Goal: Task Accomplishment & Management: Manage account settings

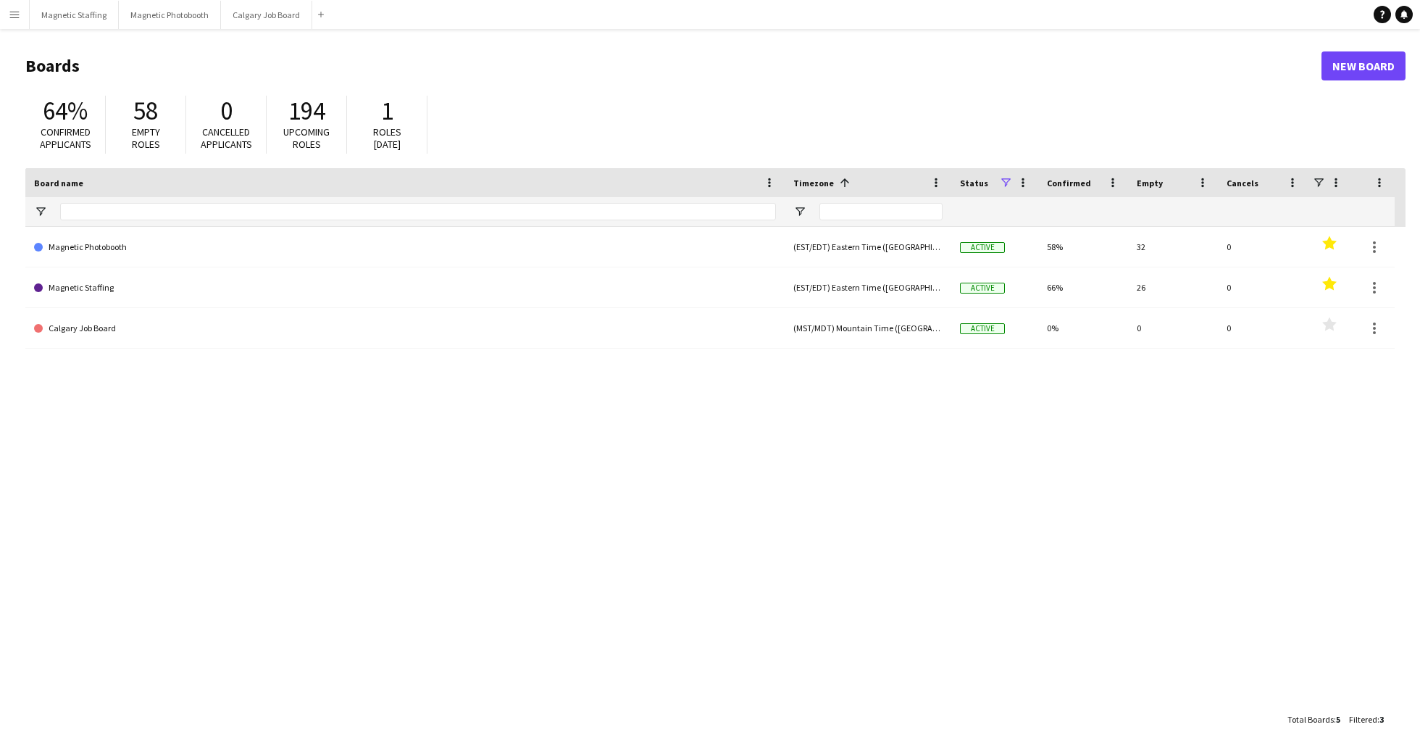
click at [22, 21] on button "Menu" at bounding box center [14, 14] width 29 height 29
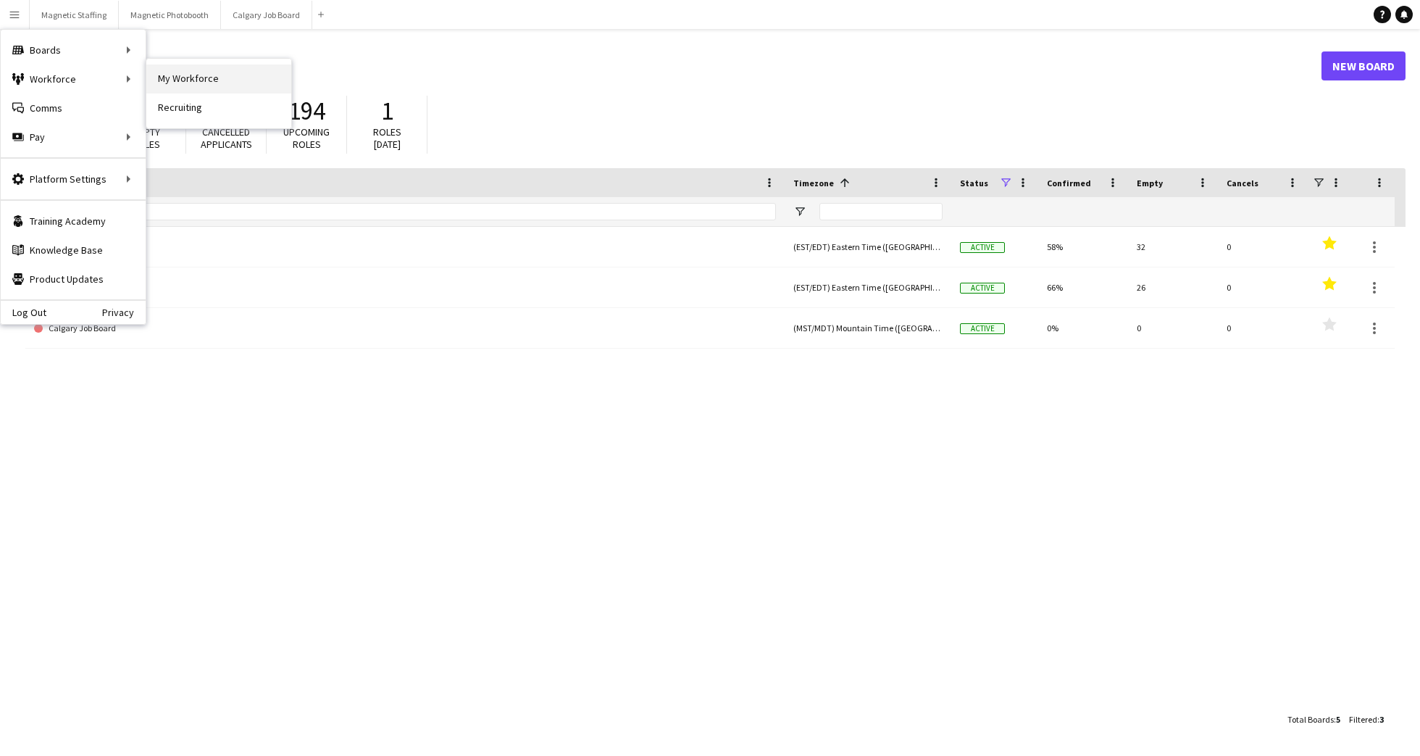
click at [195, 78] on link "My Workforce" at bounding box center [218, 78] width 145 height 29
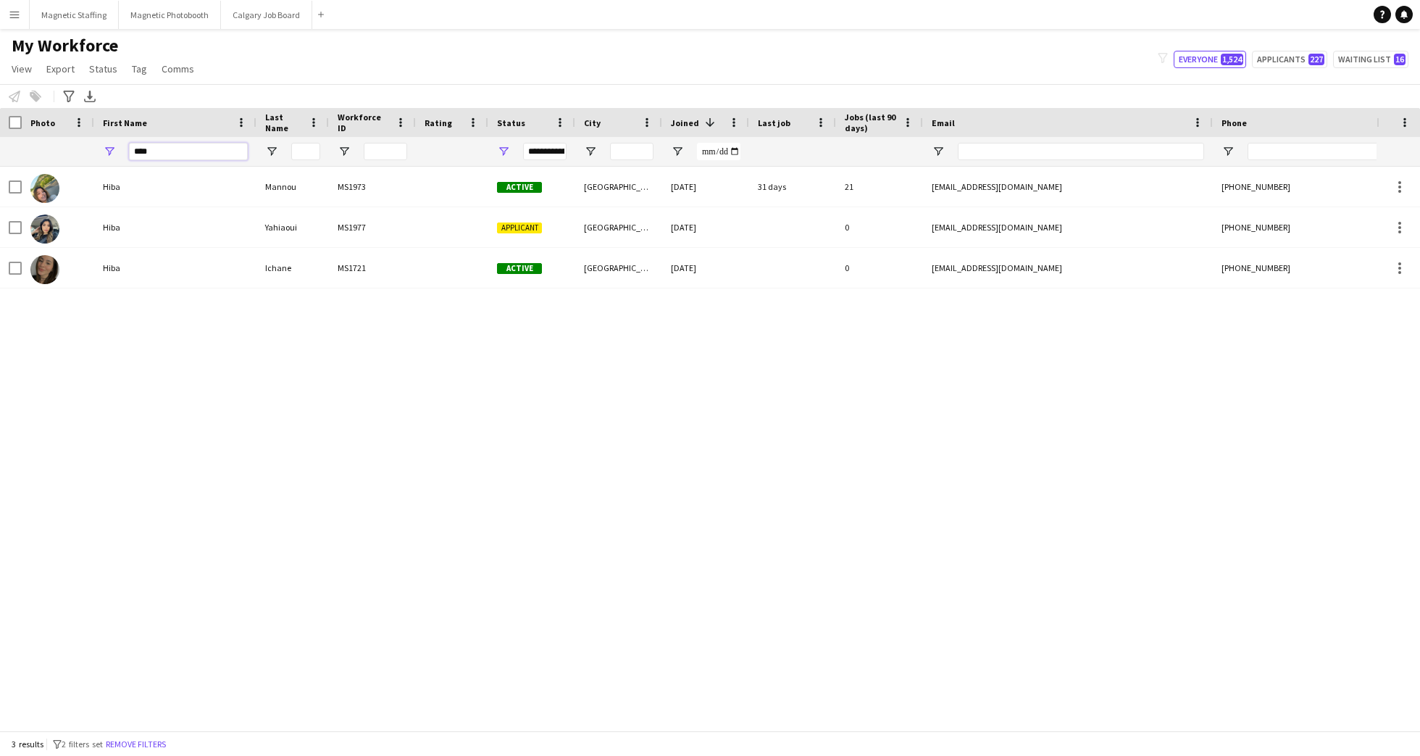
click at [192, 150] on input "****" at bounding box center [188, 151] width 119 height 17
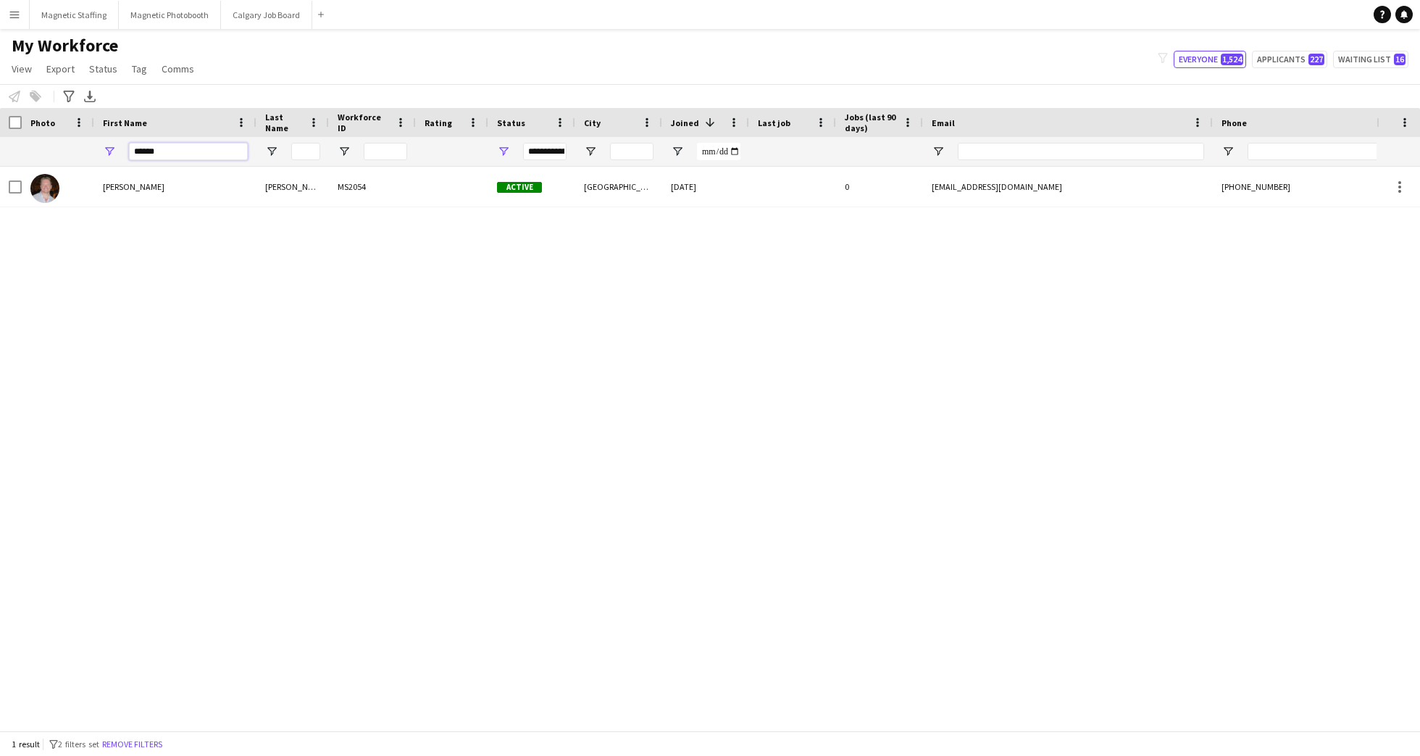
type input "******"
drag, startPoint x: 746, startPoint y: 122, endPoint x: 757, endPoint y: 117, distance: 11.7
click at [757, 117] on div at bounding box center [759, 122] width 6 height 29
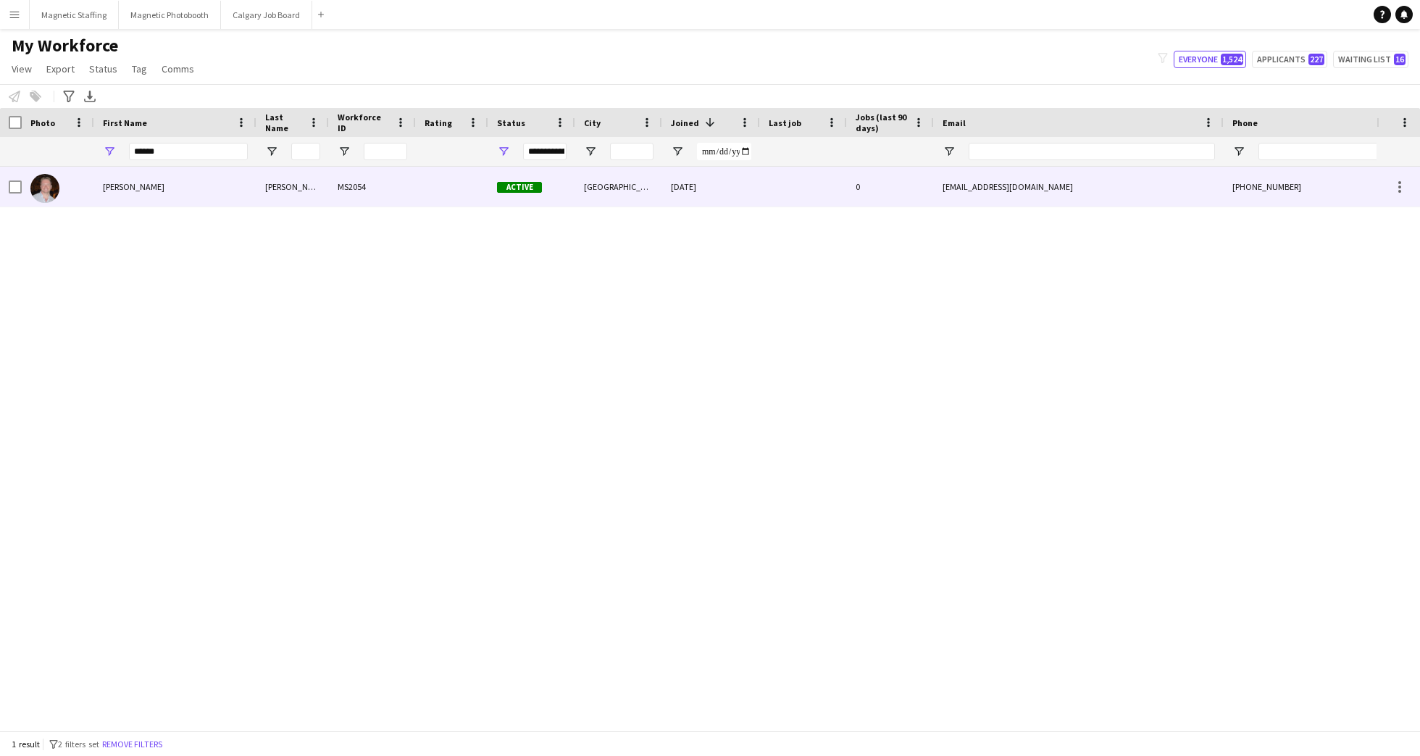
click at [191, 197] on div "[PERSON_NAME]" at bounding box center [175, 187] width 162 height 40
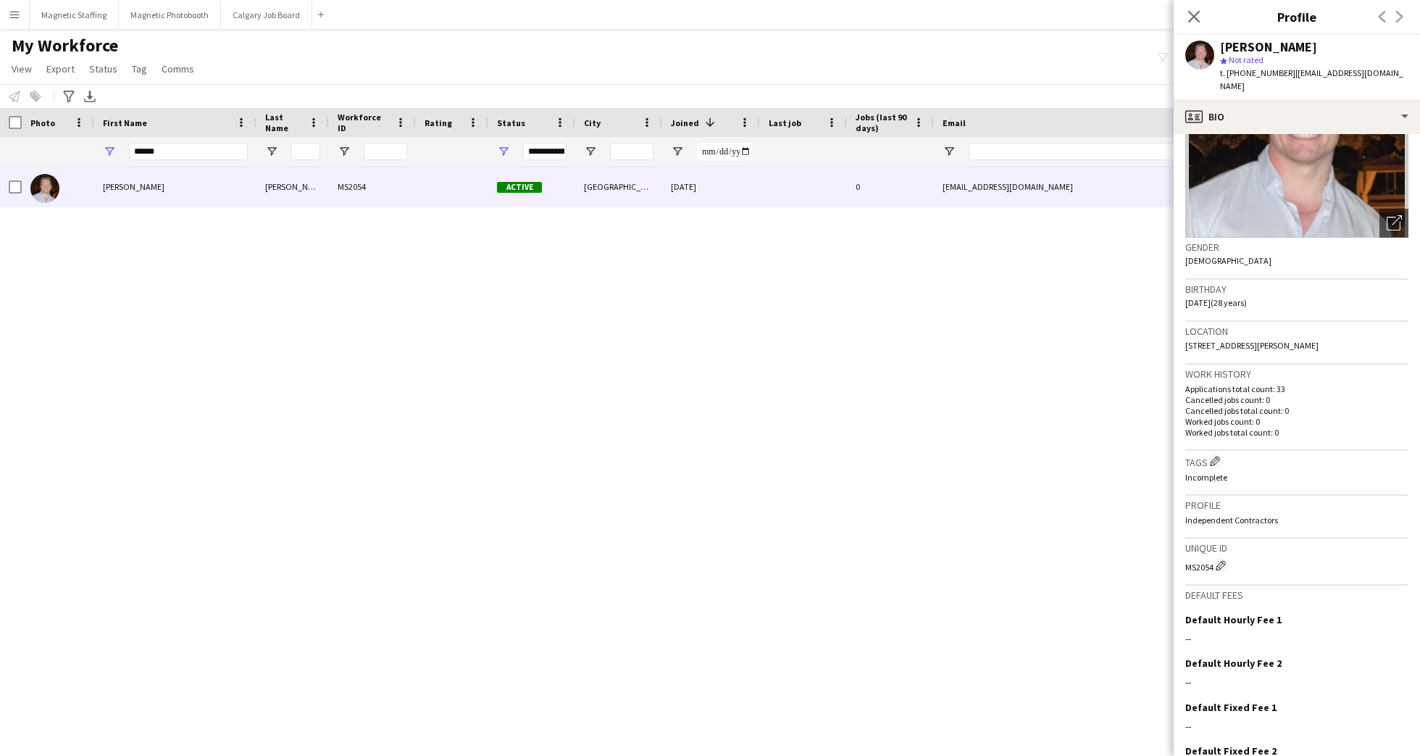
scroll to position [194, 0]
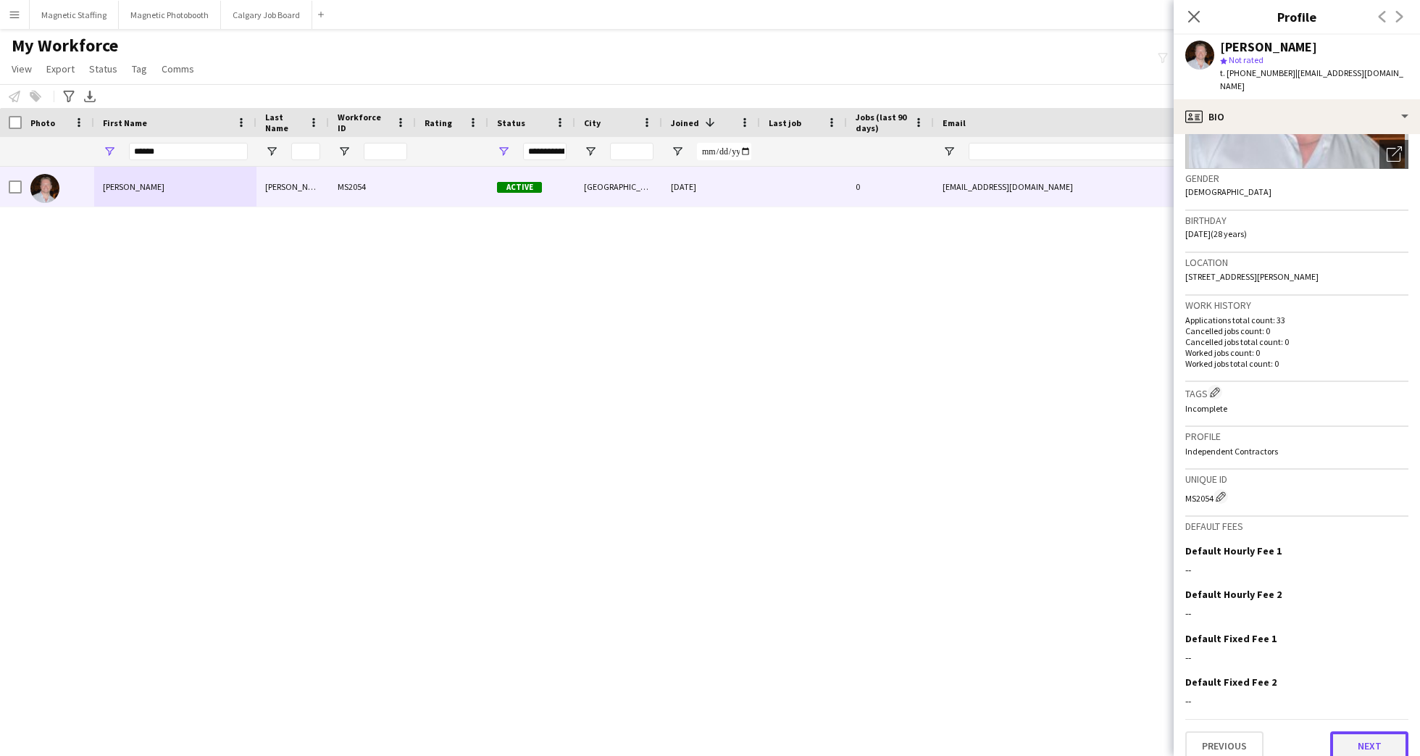
click at [1357, 731] on button "Next" at bounding box center [1369, 745] width 78 height 29
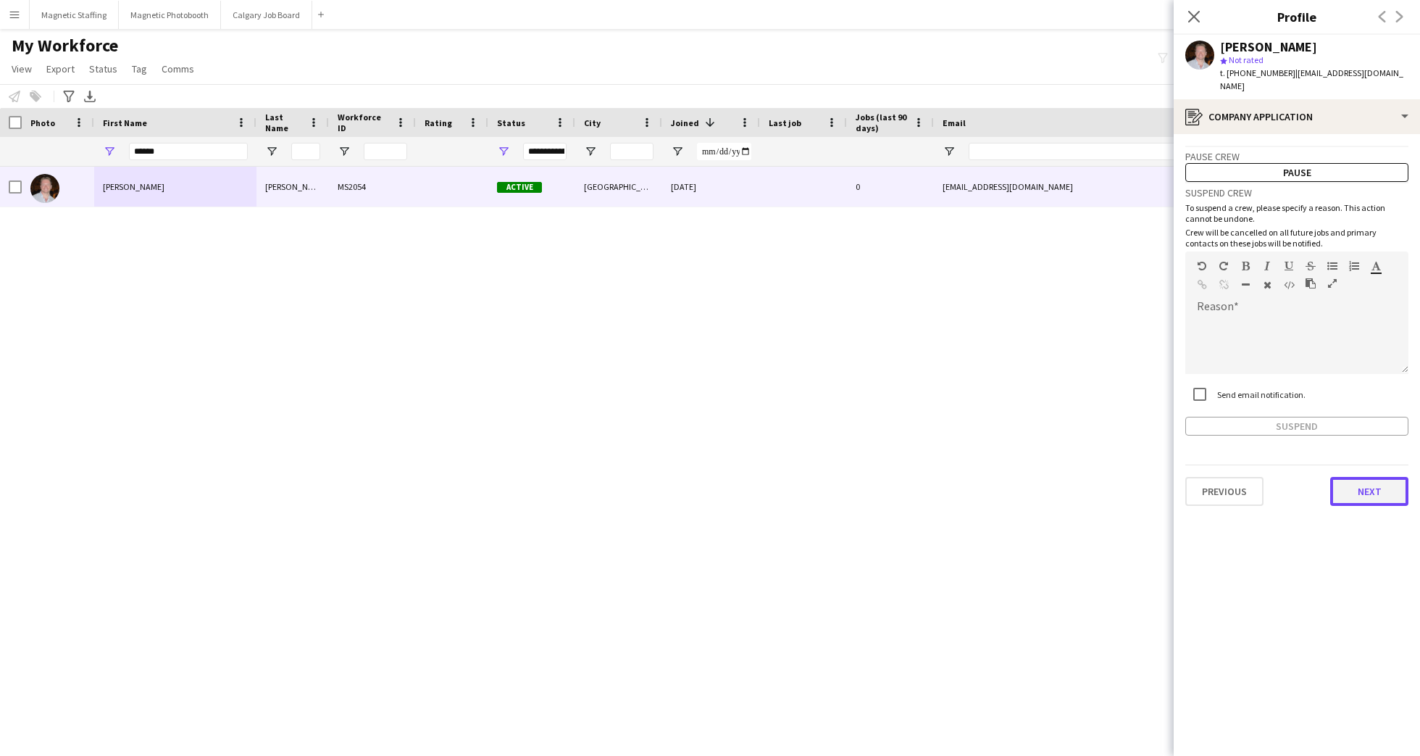
click at [1366, 477] on button "Next" at bounding box center [1369, 491] width 78 height 29
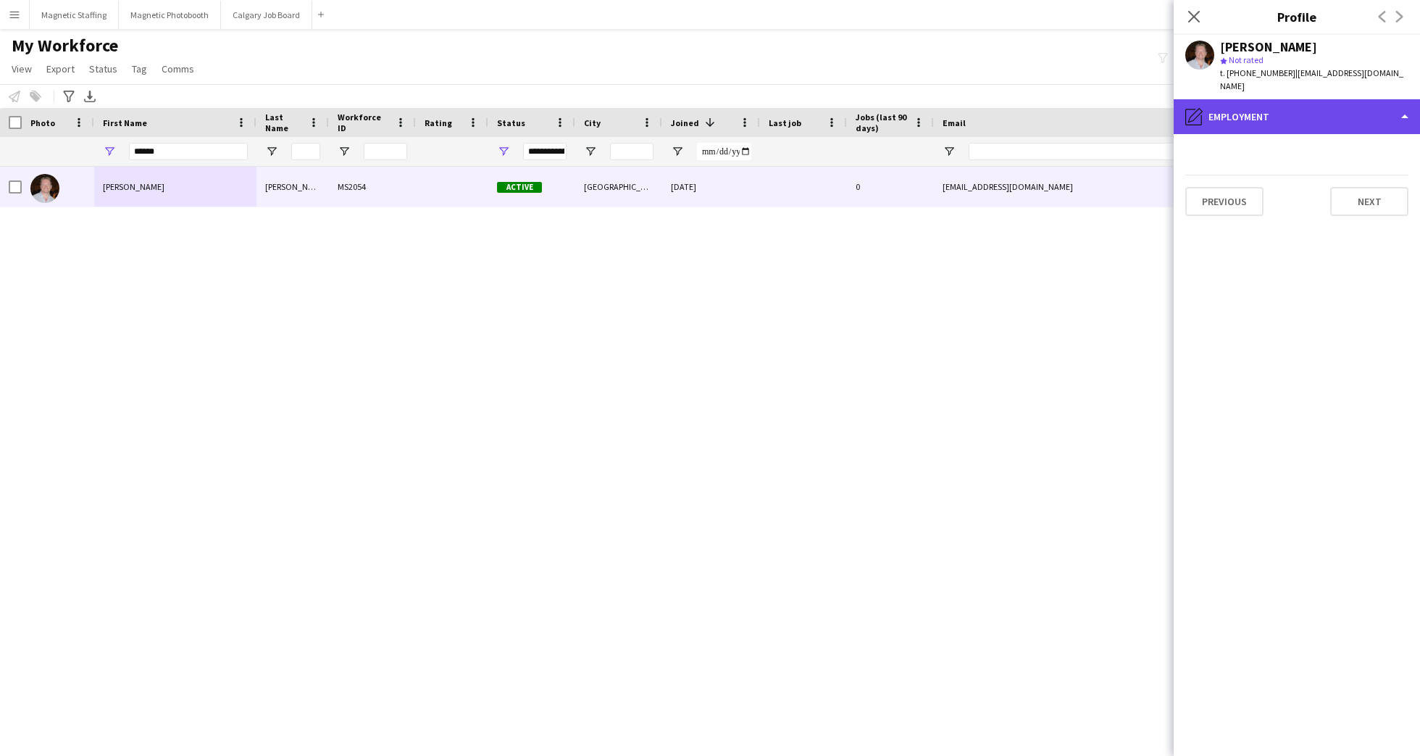
click at [1391, 99] on div "pencil4 Employment" at bounding box center [1296, 116] width 246 height 35
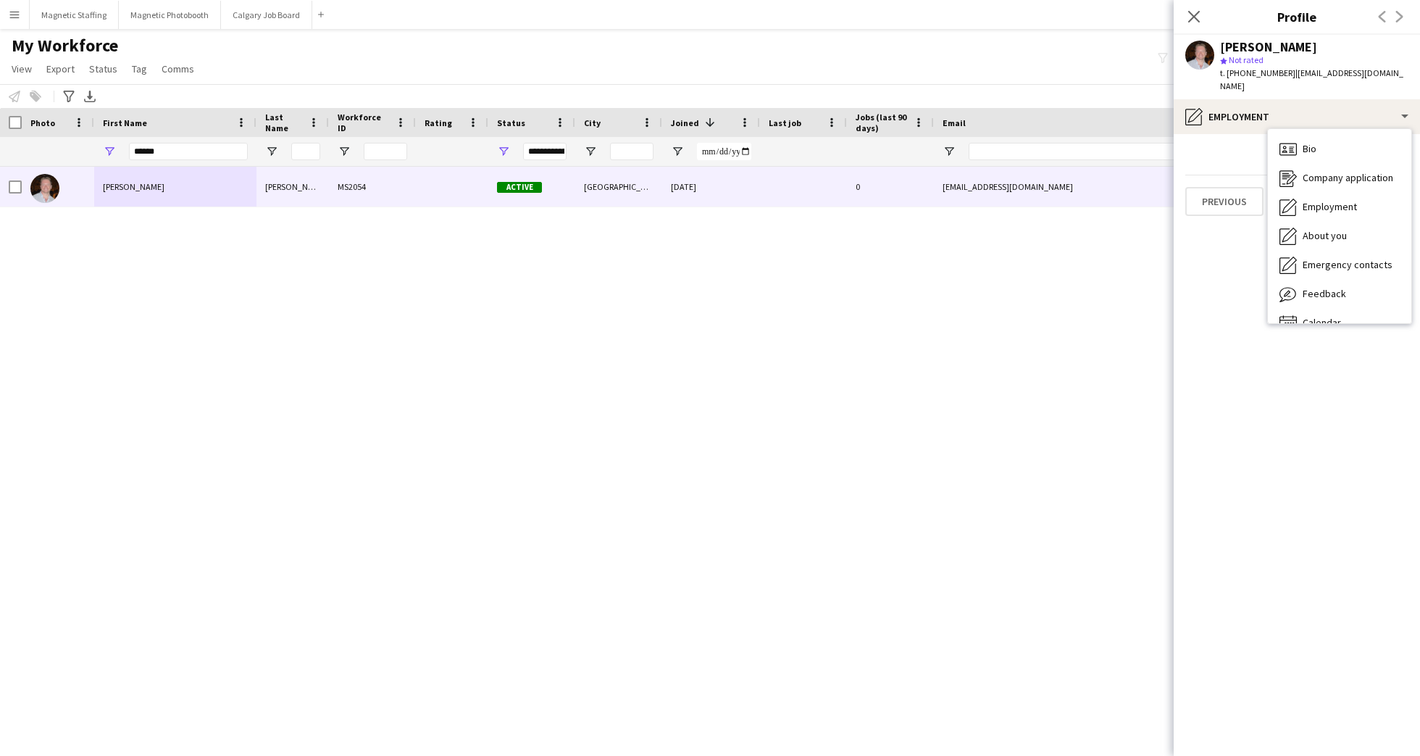
drag, startPoint x: 1241, startPoint y: 254, endPoint x: 1300, endPoint y: 171, distance: 101.9
click at [1241, 254] on app-section-data-types "Previous Next" at bounding box center [1296, 445] width 246 height 622
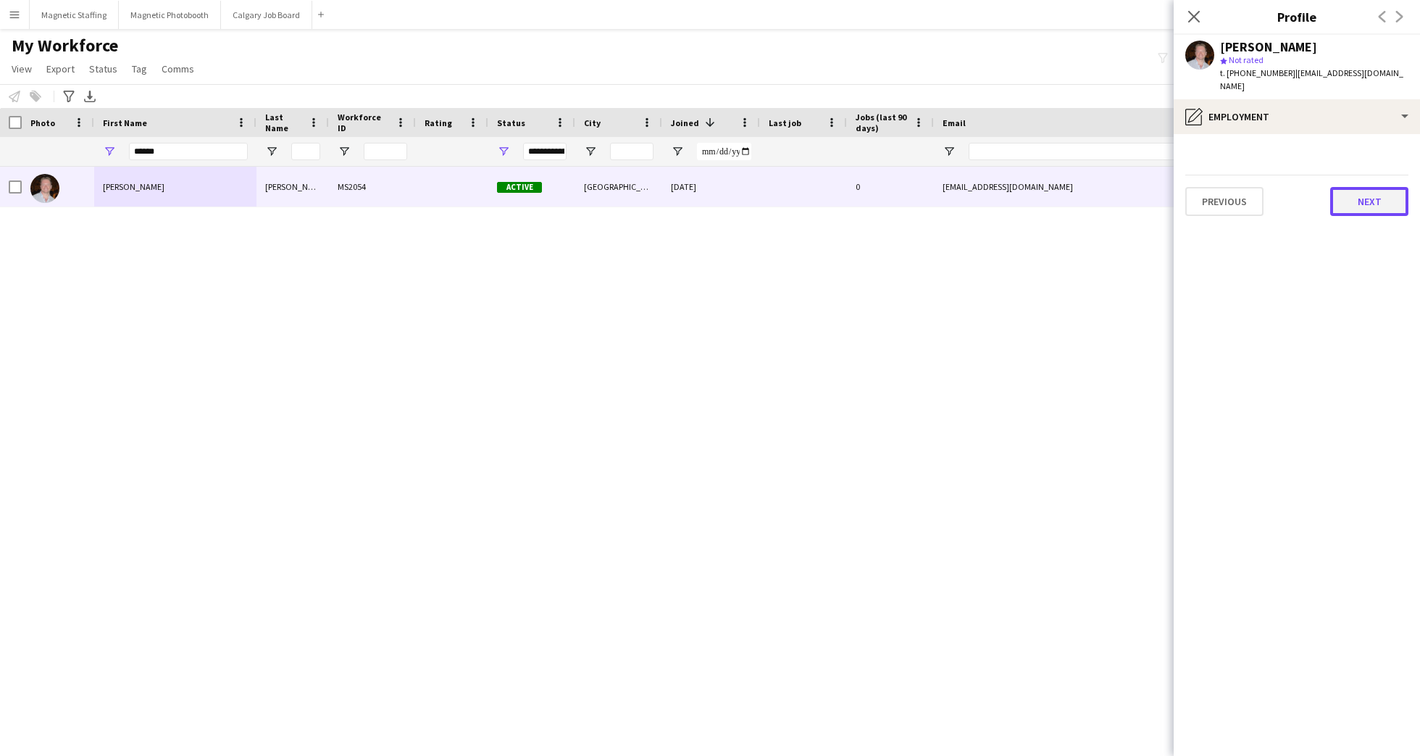
click at [1342, 193] on button "Next" at bounding box center [1369, 201] width 78 height 29
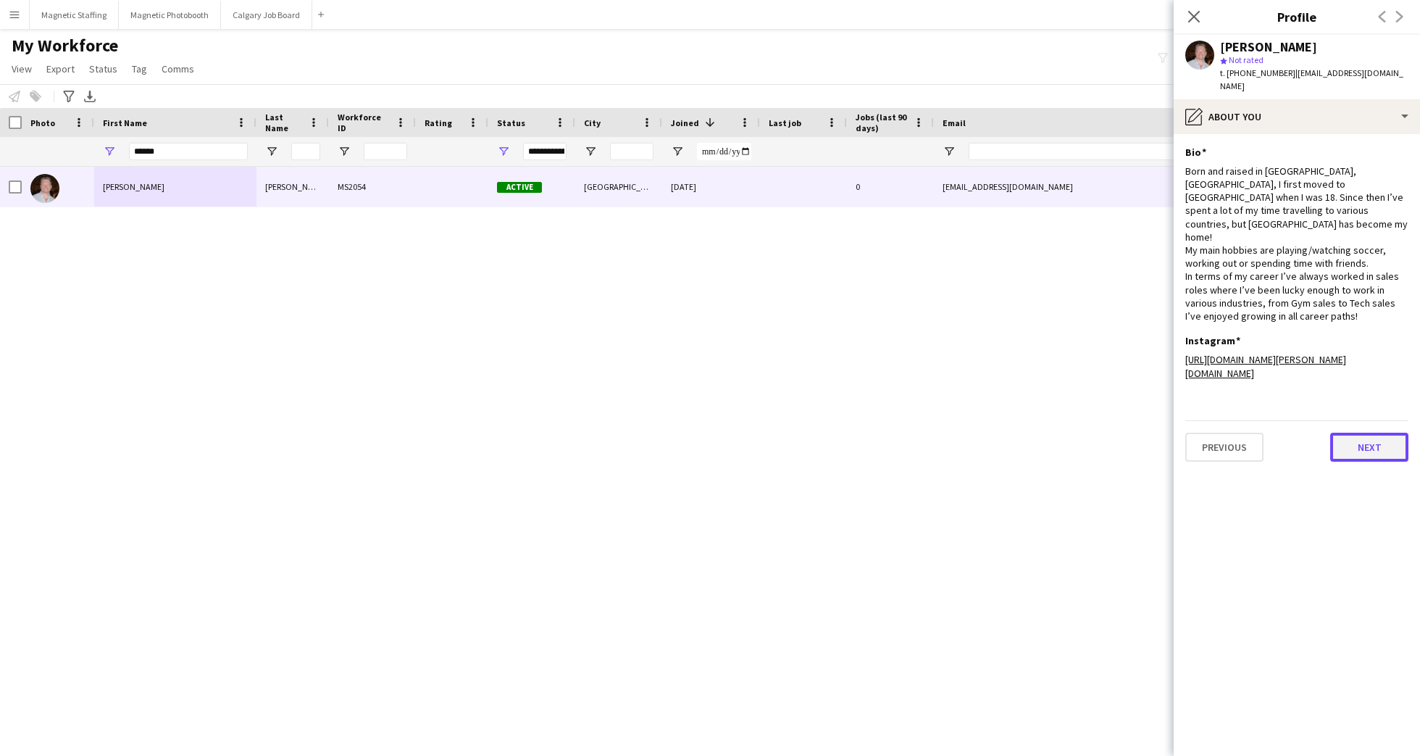
click at [1373, 432] on button "Next" at bounding box center [1369, 446] width 78 height 29
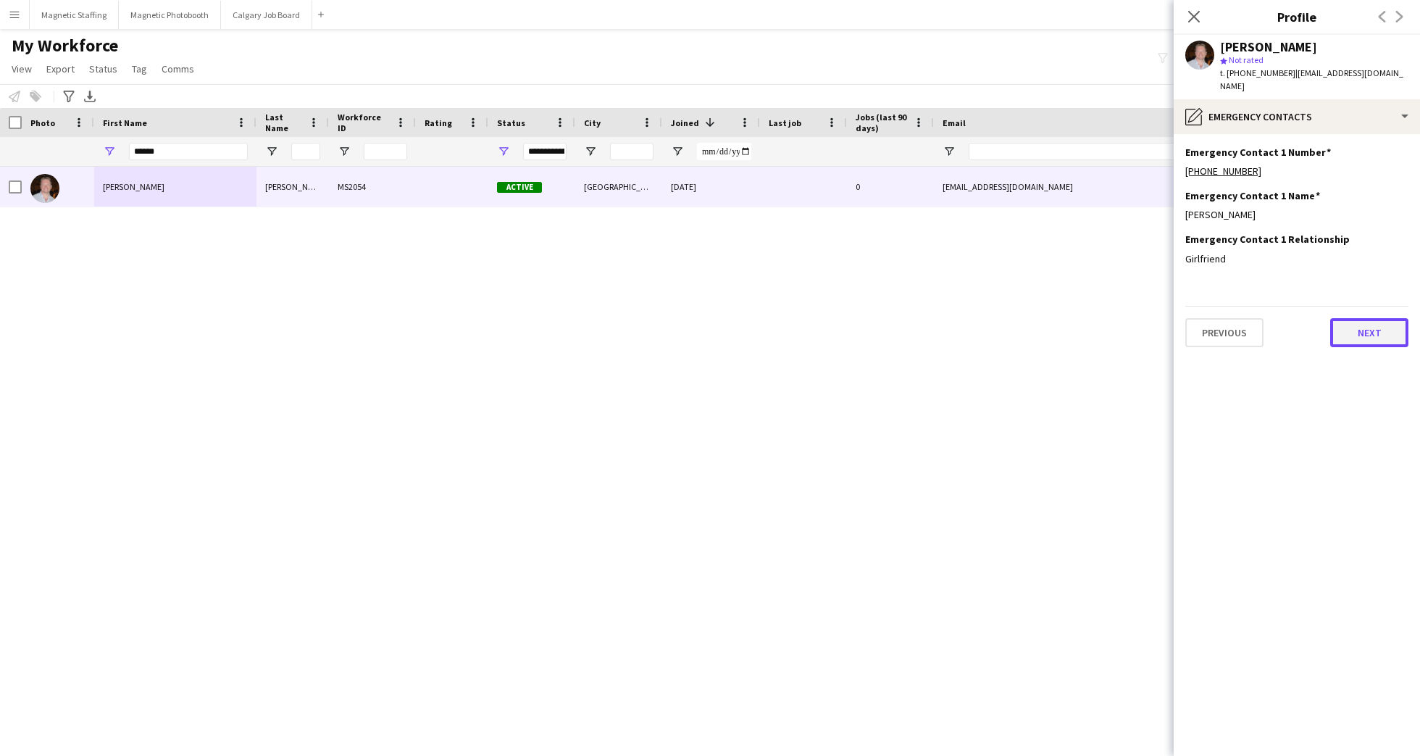
click at [1378, 318] on button "Next" at bounding box center [1369, 332] width 78 height 29
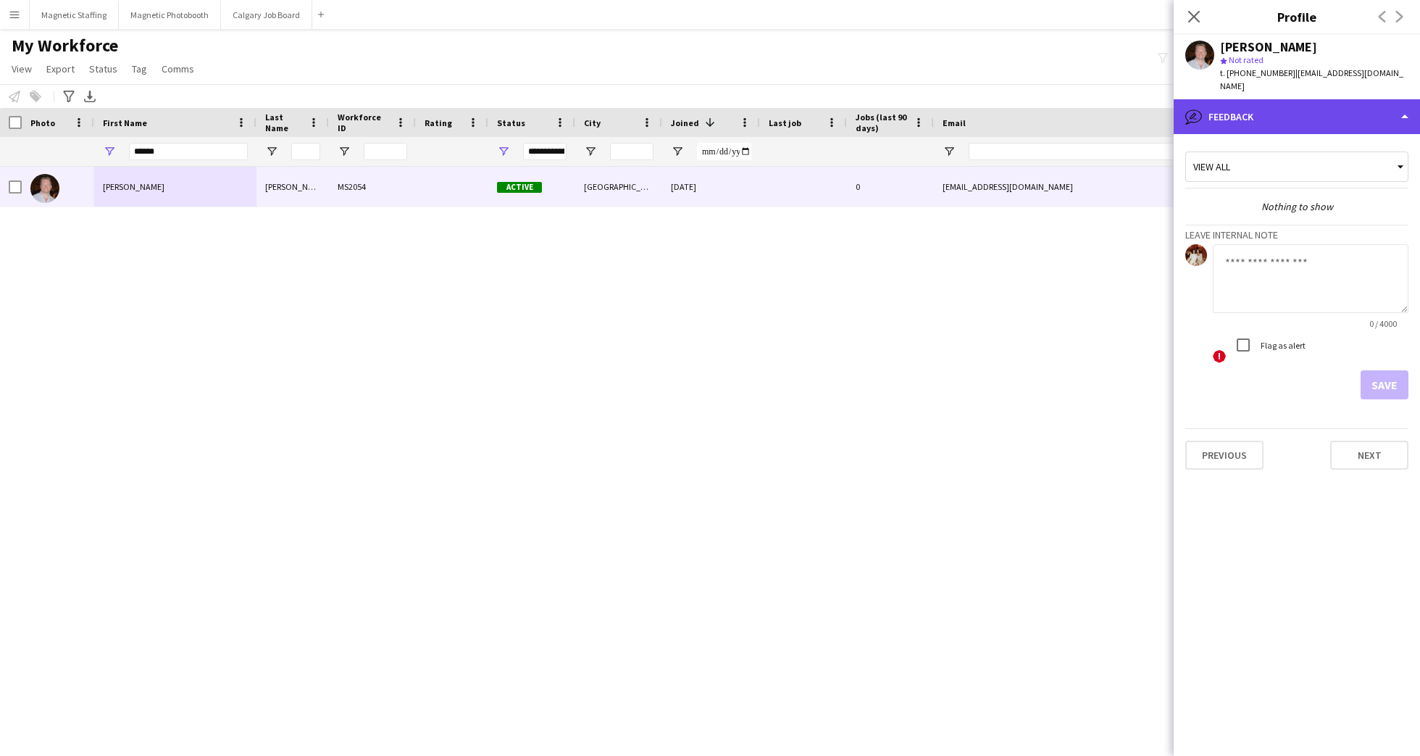
click at [1297, 109] on div "bubble-pencil Feedback" at bounding box center [1296, 116] width 246 height 35
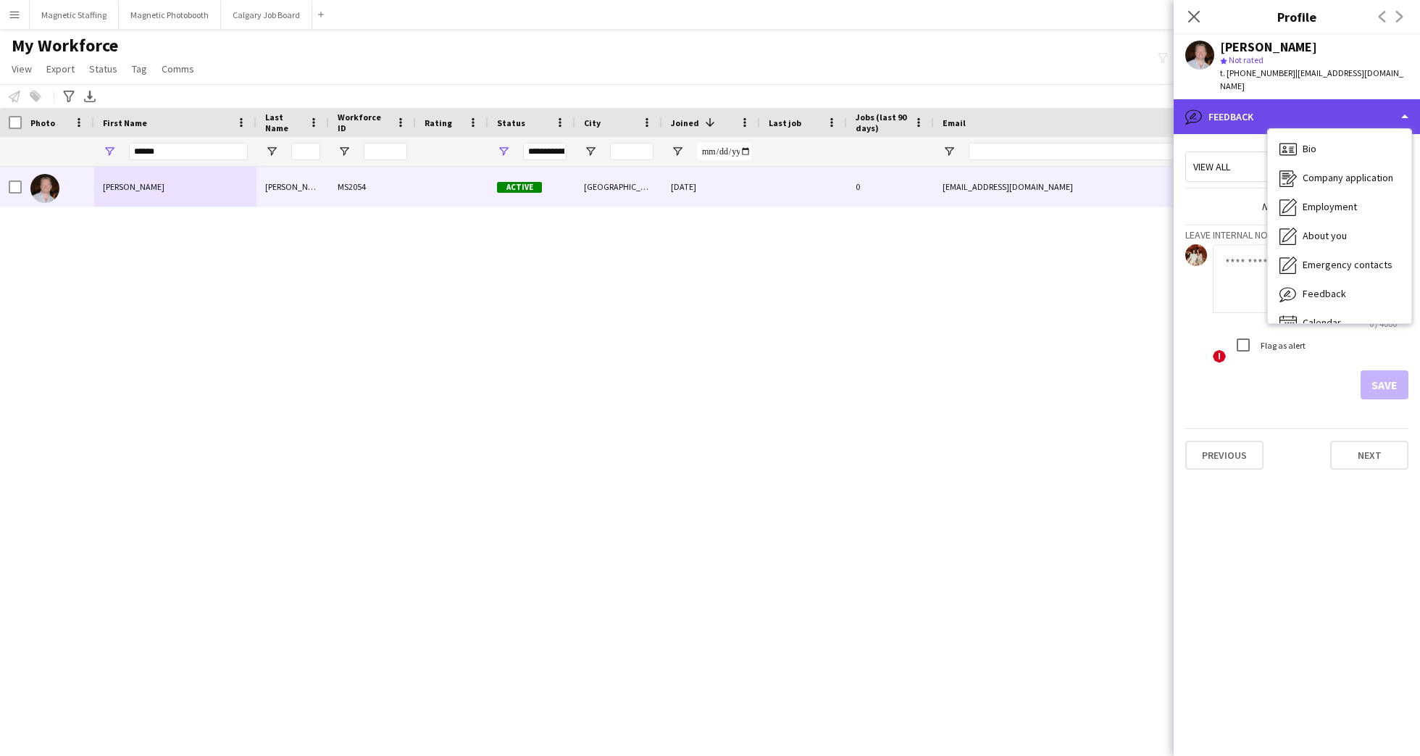
click at [1297, 109] on div "bubble-pencil Feedback" at bounding box center [1296, 116] width 246 height 35
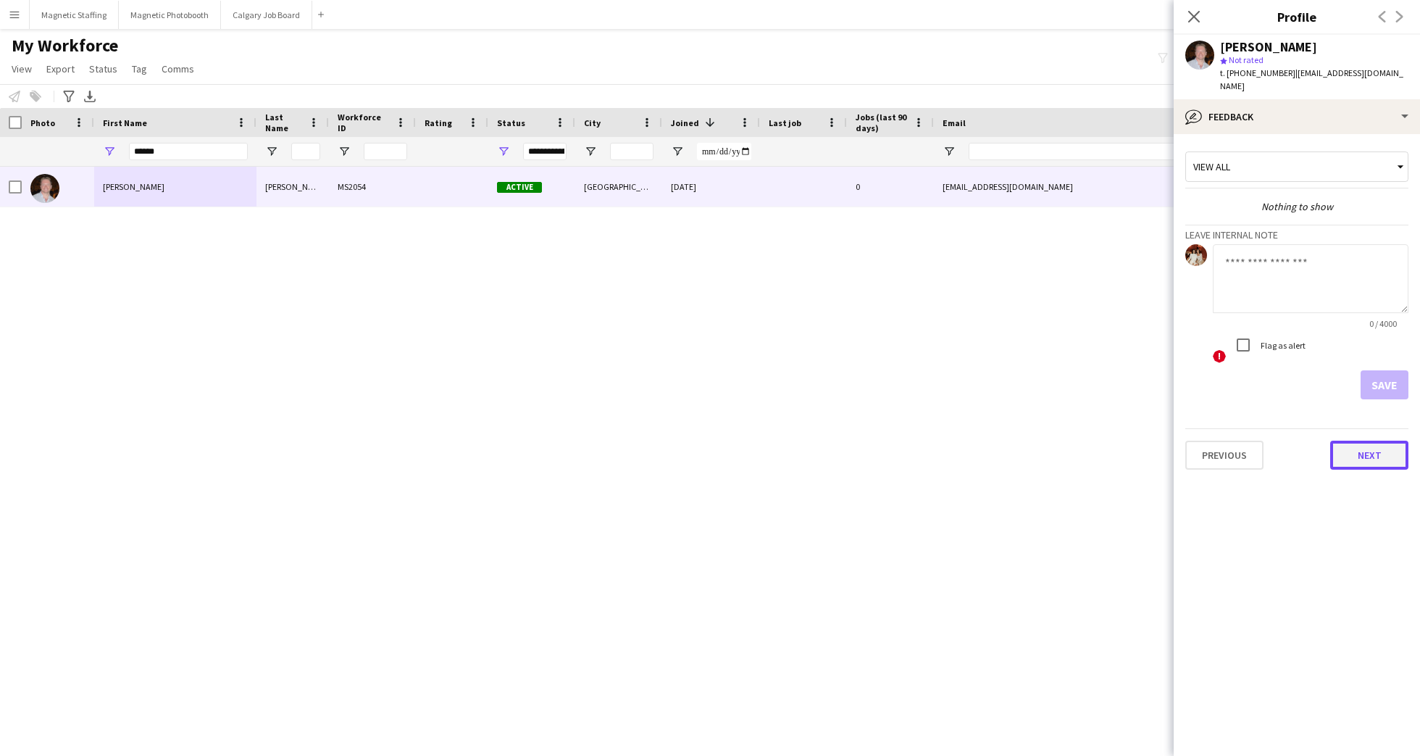
click at [1384, 450] on button "Next" at bounding box center [1369, 454] width 78 height 29
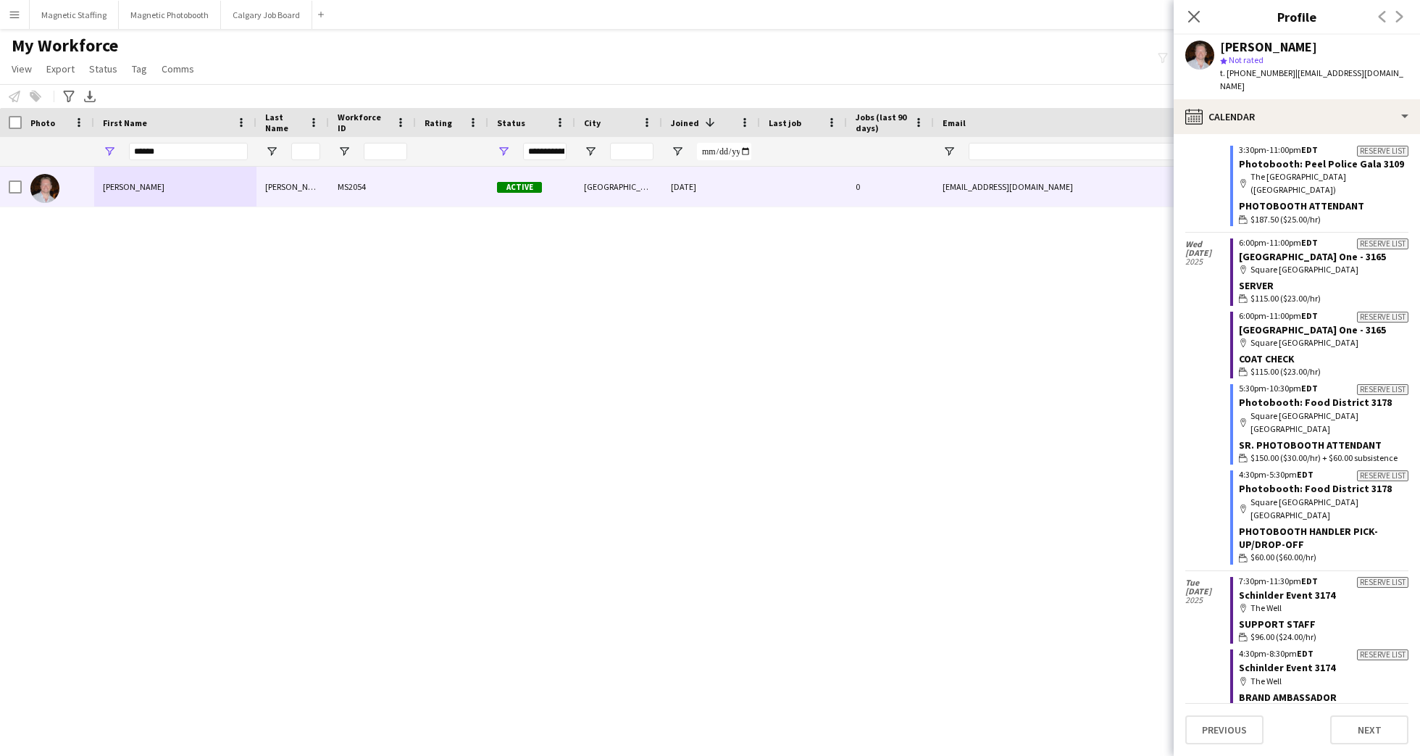
scroll to position [2148, 0]
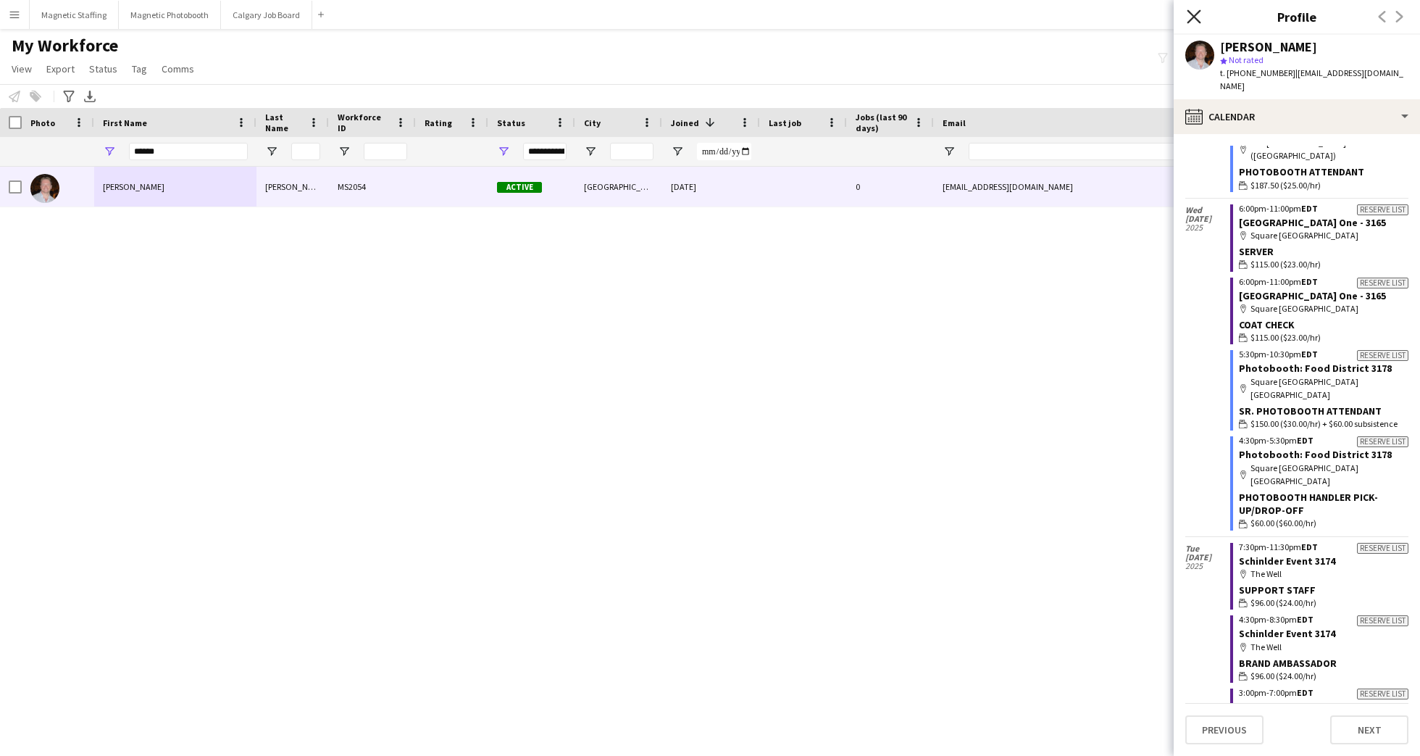
click at [1198, 15] on icon "Close pop-in" at bounding box center [1194, 16] width 14 height 14
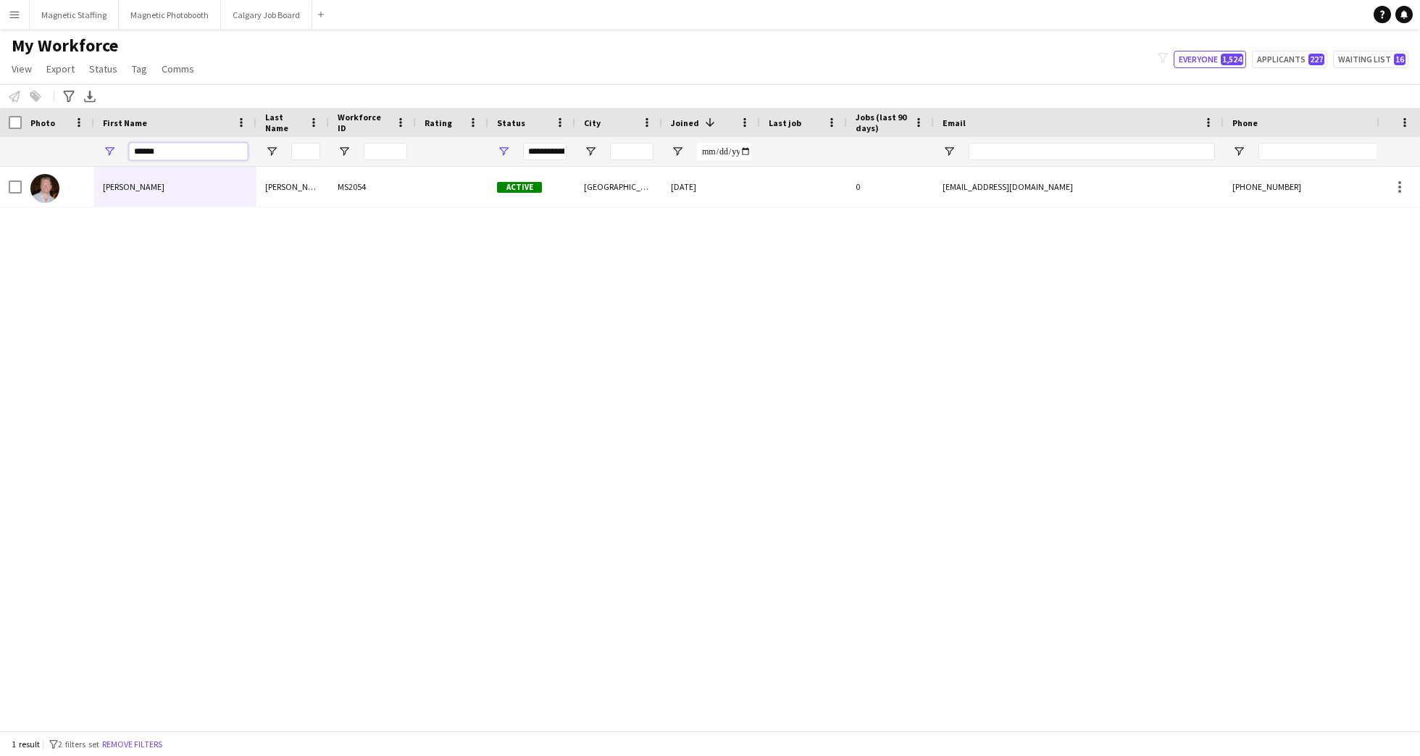
click at [225, 144] on input "******" at bounding box center [188, 151] width 119 height 17
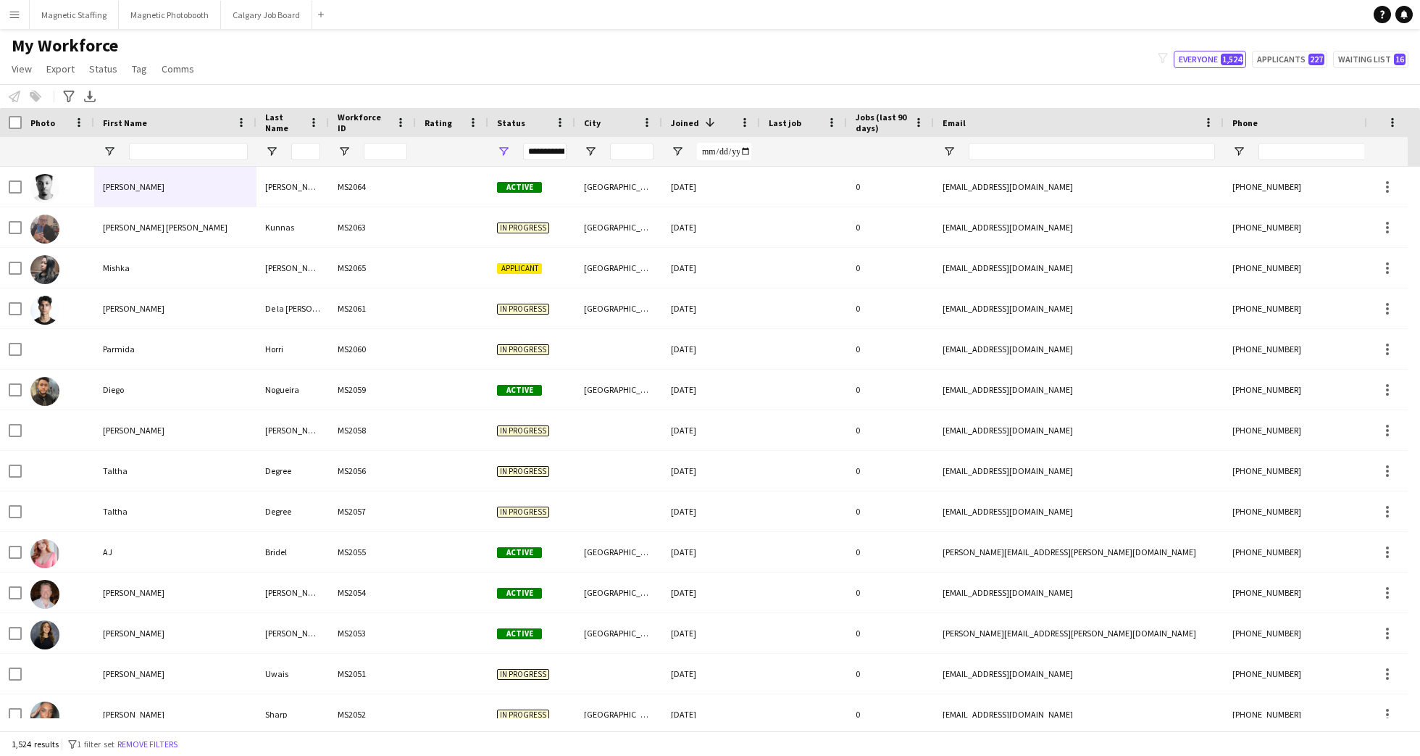
click at [372, 64] on div "My Workforce View Views Default view New view Update view Delete view Edit name…" at bounding box center [710, 59] width 1420 height 49
click at [361, 71] on div "My Workforce View Views Default view New view Update view Delete view Edit name…" at bounding box center [710, 59] width 1420 height 49
